Goal: Navigation & Orientation: Find specific page/section

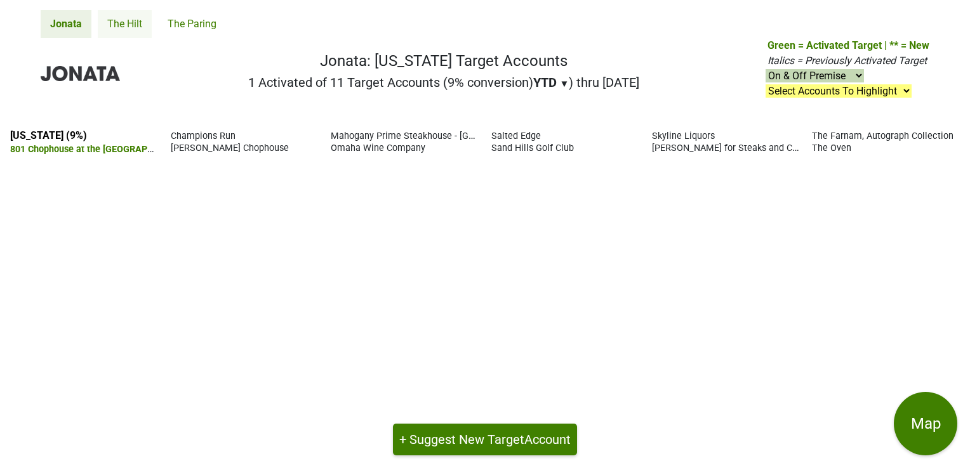
click at [117, 24] on link "The Hilt" at bounding box center [125, 24] width 54 height 28
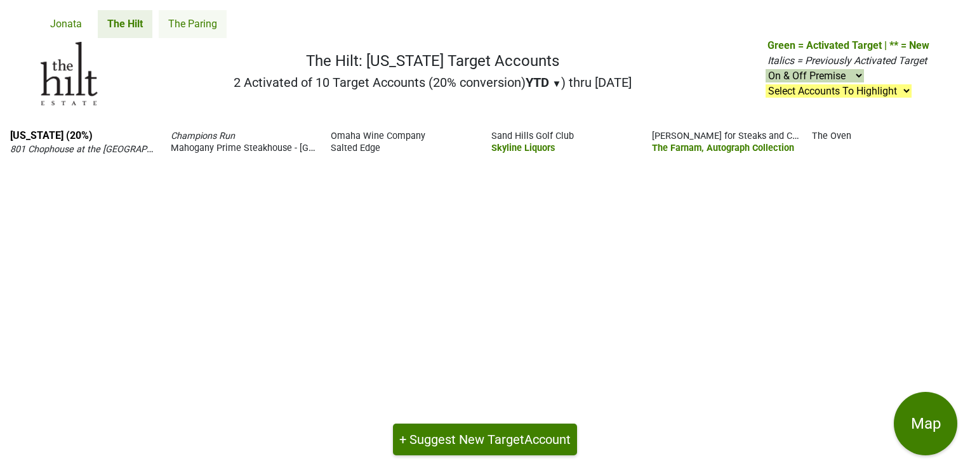
click at [190, 26] on link "The Paring" at bounding box center [193, 24] width 68 height 28
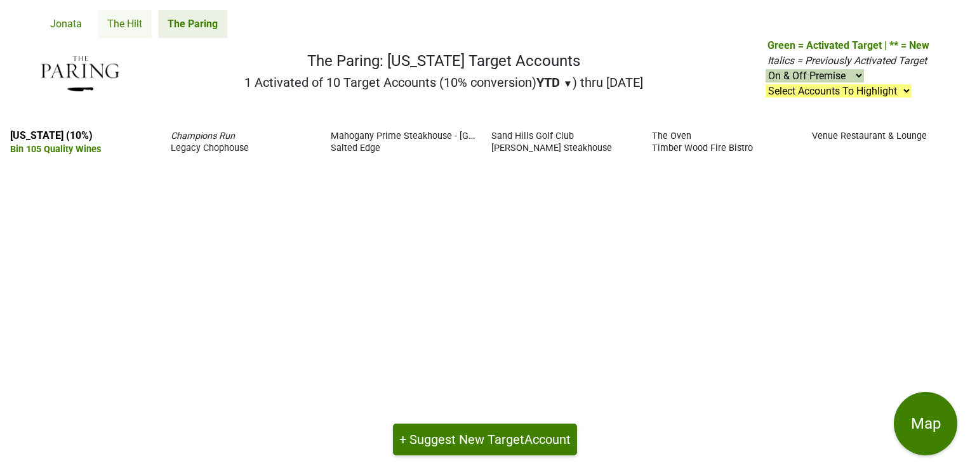
click at [135, 19] on link "The Hilt" at bounding box center [125, 24] width 54 height 28
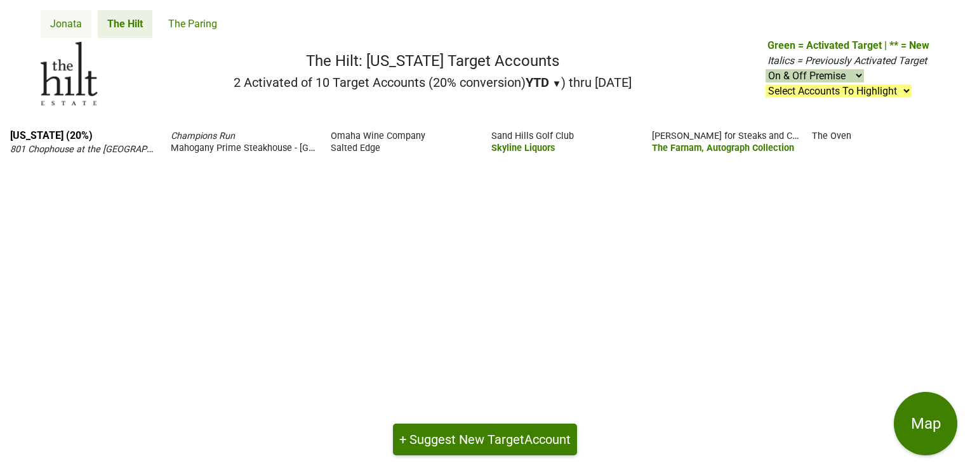
click at [65, 18] on link "Jonata" at bounding box center [66, 24] width 51 height 28
